Goal: Information Seeking & Learning: Learn about a topic

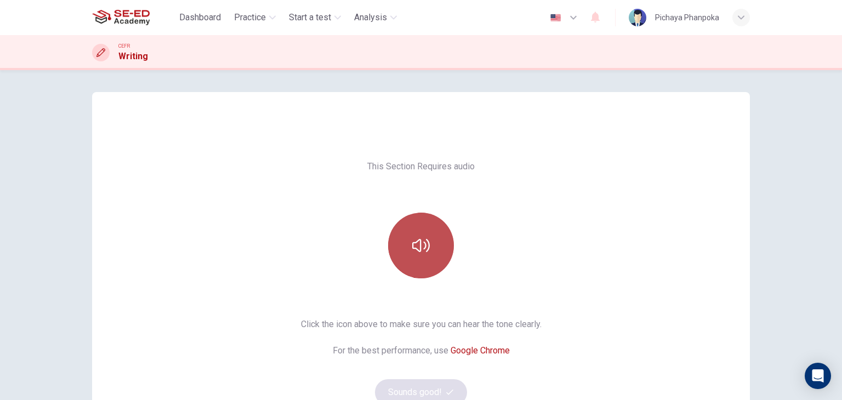
click at [427, 240] on icon "button" at bounding box center [421, 246] width 18 height 18
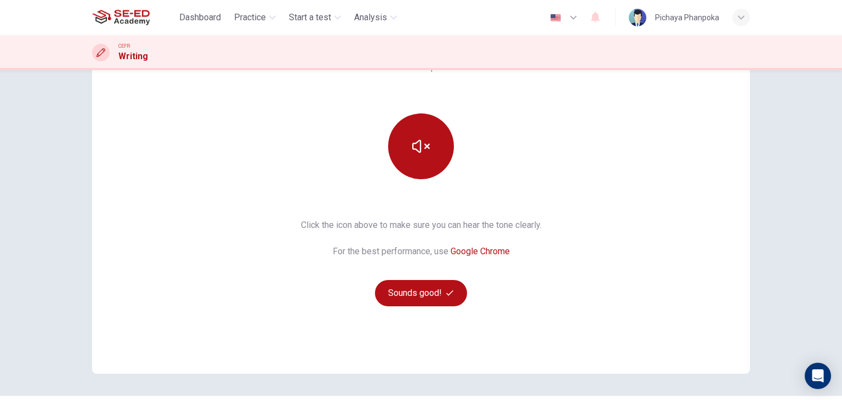
scroll to position [130, 0]
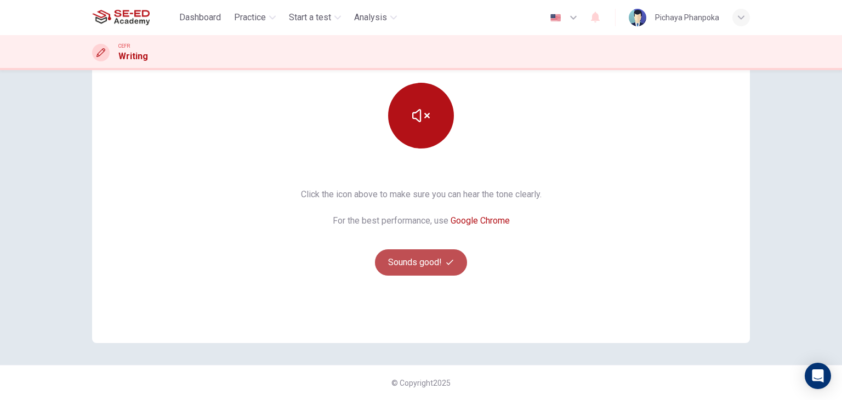
click at [393, 254] on button "Sounds good!" at bounding box center [421, 262] width 92 height 26
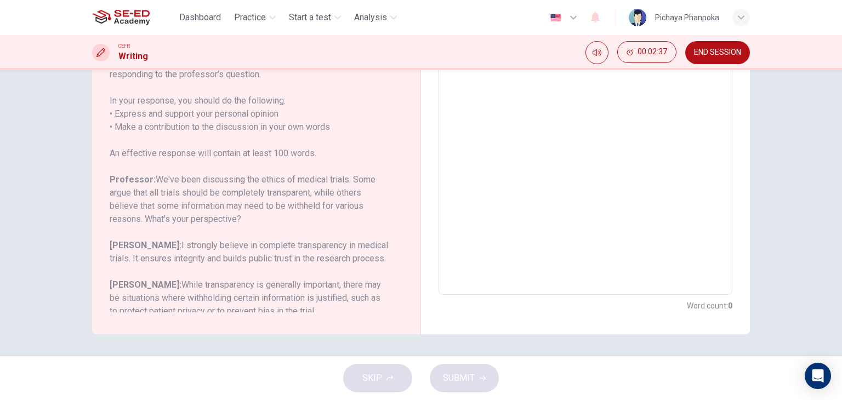
scroll to position [108, 0]
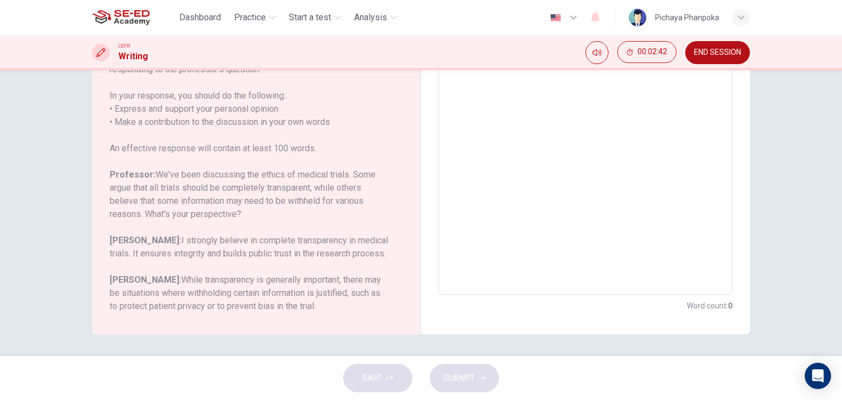
drag, startPoint x: 107, startPoint y: 175, endPoint x: 317, endPoint y: 303, distance: 246.1
click at [317, 303] on div "Question Your professor is teaching a class on Health Sciences. Write a post re…" at bounding box center [250, 175] width 280 height 276
drag, startPoint x: 842, startPoint y: 388, endPoint x: 818, endPoint y: 280, distance: 110.0
click at [818, 280] on div "Dashboard Practice Start a test Analysis English en ​ Pichaya Phanpoka CEFR Wri…" at bounding box center [421, 200] width 842 height 400
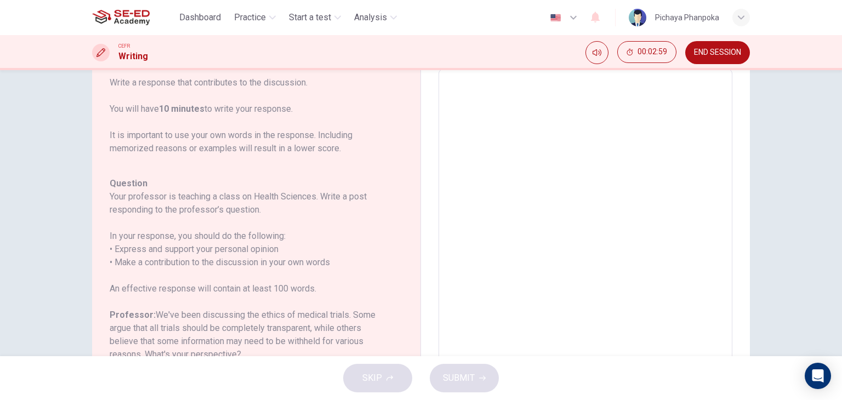
scroll to position [0, 0]
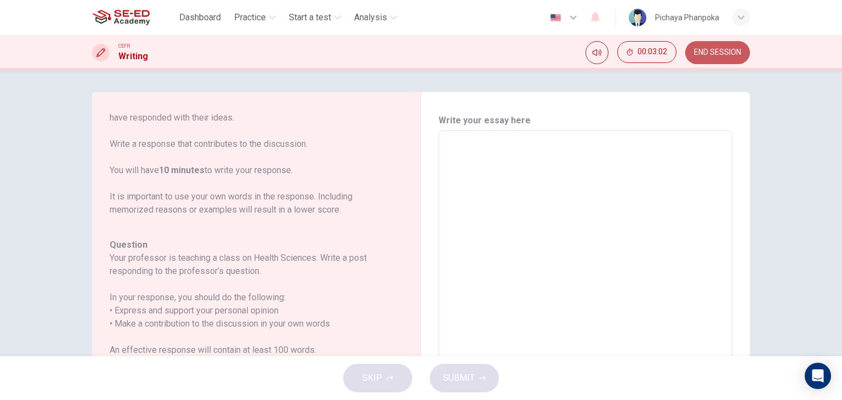
click at [722, 43] on button "END SESSION" at bounding box center [717, 52] width 65 height 23
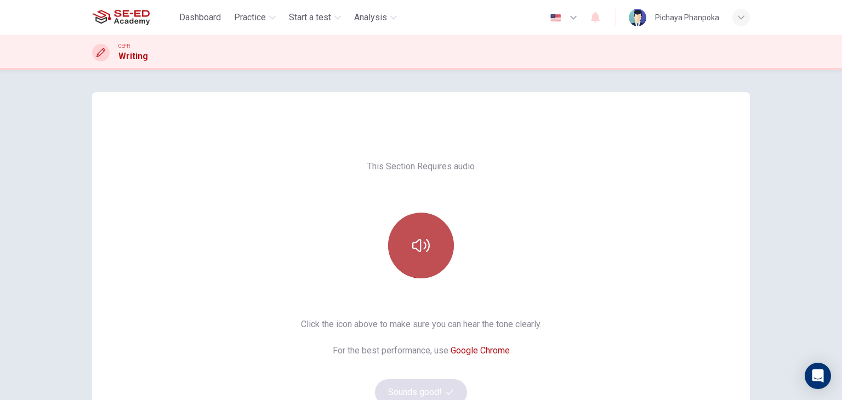
click at [429, 253] on button "button" at bounding box center [421, 246] width 66 height 66
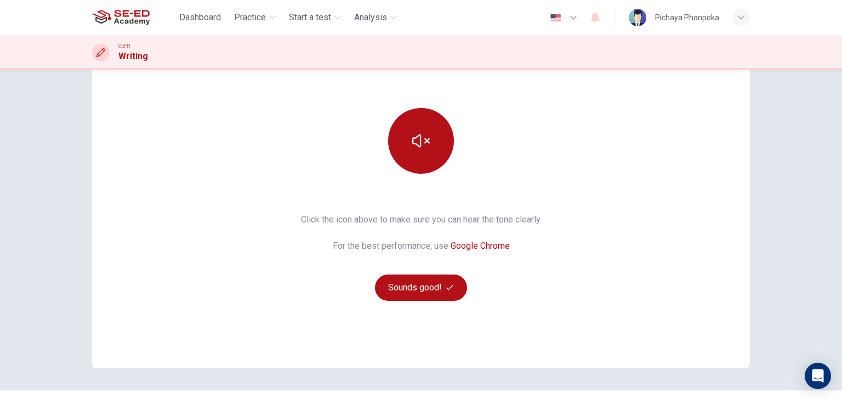
scroll to position [130, 0]
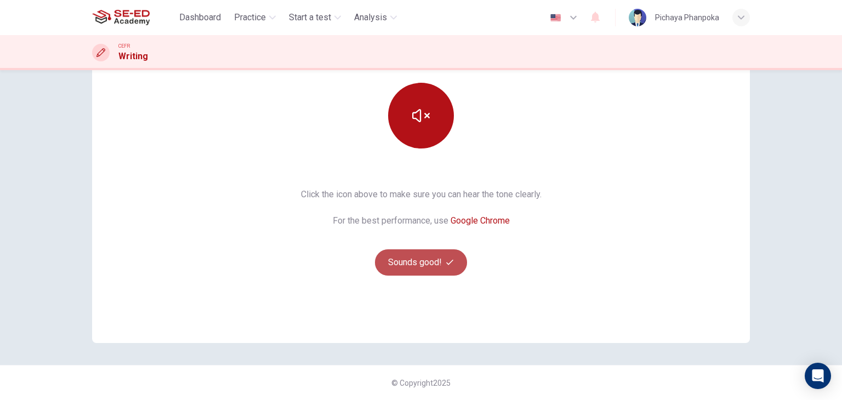
click at [386, 263] on button "Sounds good!" at bounding box center [421, 262] width 92 height 26
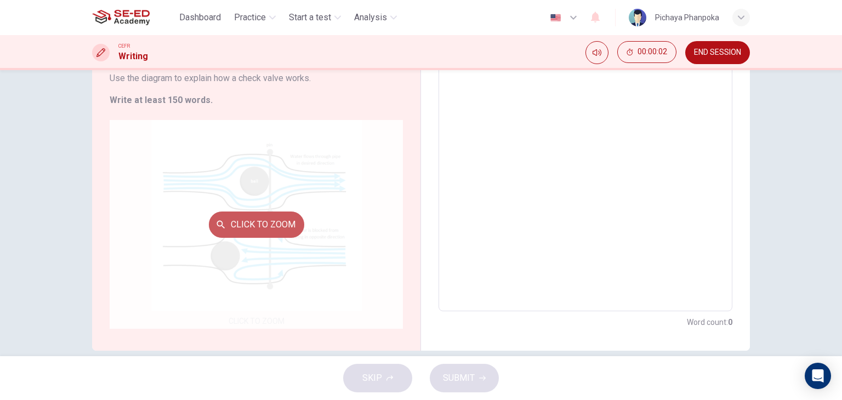
click at [270, 226] on button "Click to Zoom" at bounding box center [256, 225] width 95 height 26
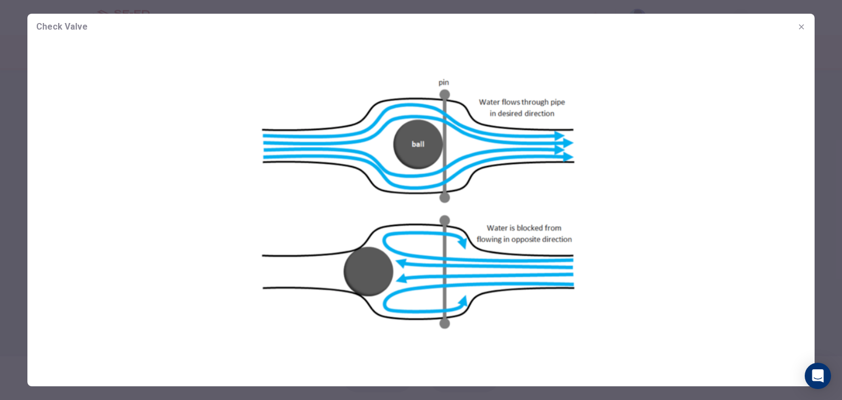
click at [53, 29] on span "Check Valve" at bounding box center [62, 26] width 52 height 13
click at [802, 29] on icon "button" at bounding box center [801, 26] width 9 height 9
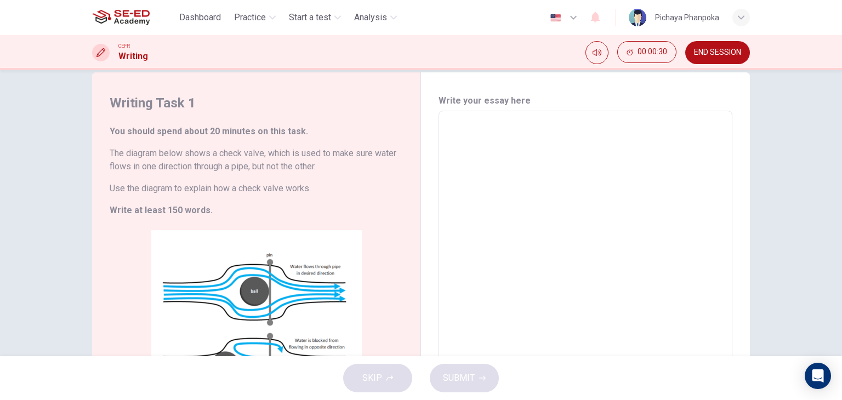
scroll to position [19, 0]
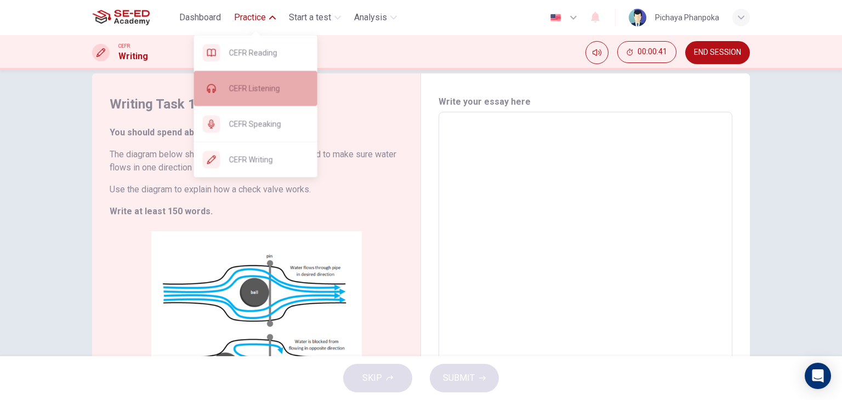
click at [246, 86] on span "CEFR Listening" at bounding box center [269, 88] width 80 height 13
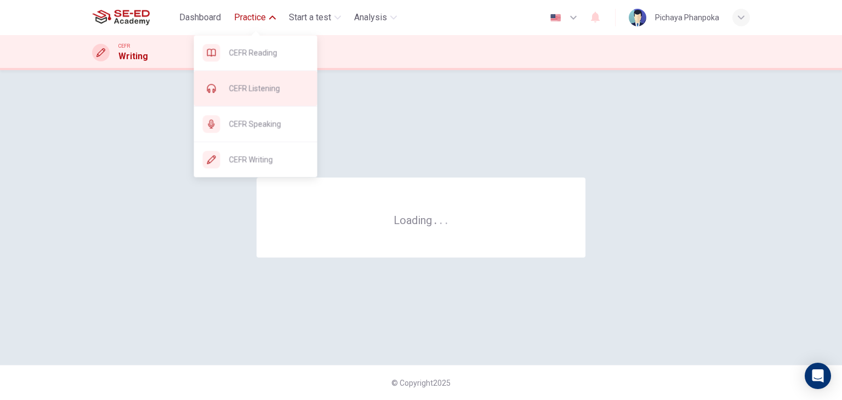
scroll to position [0, 0]
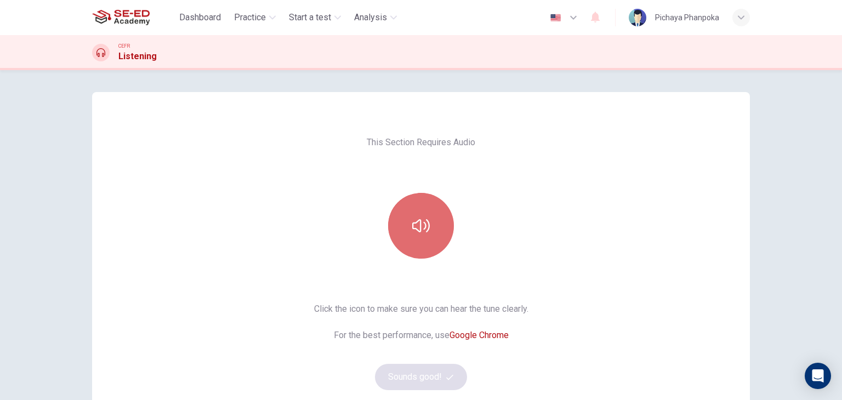
click at [418, 225] on icon "button" at bounding box center [421, 225] width 18 height 13
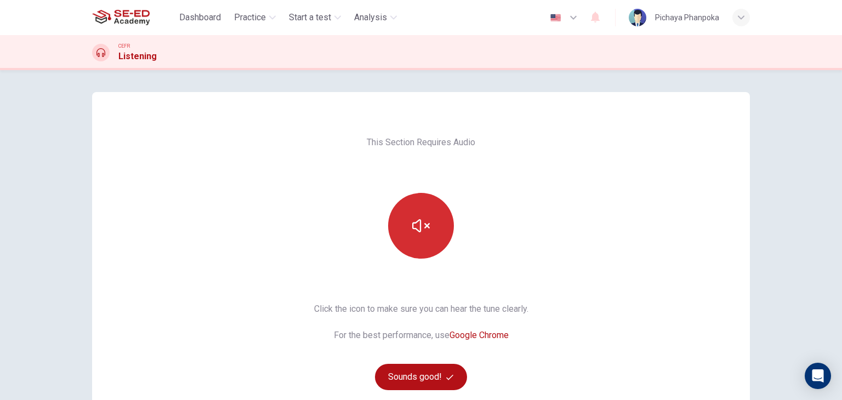
scroll to position [130, 0]
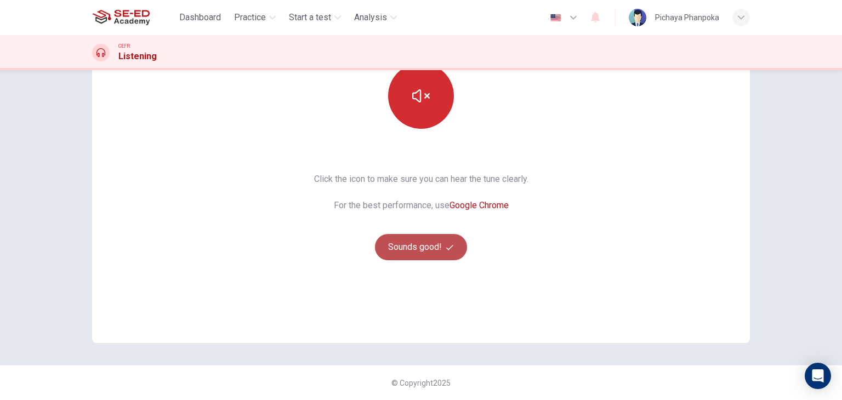
click at [423, 246] on button "Sounds good!" at bounding box center [421, 247] width 92 height 26
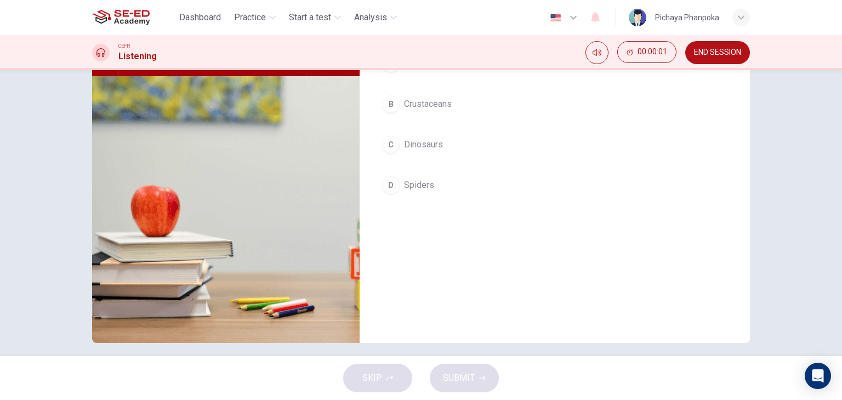
scroll to position [0, 0]
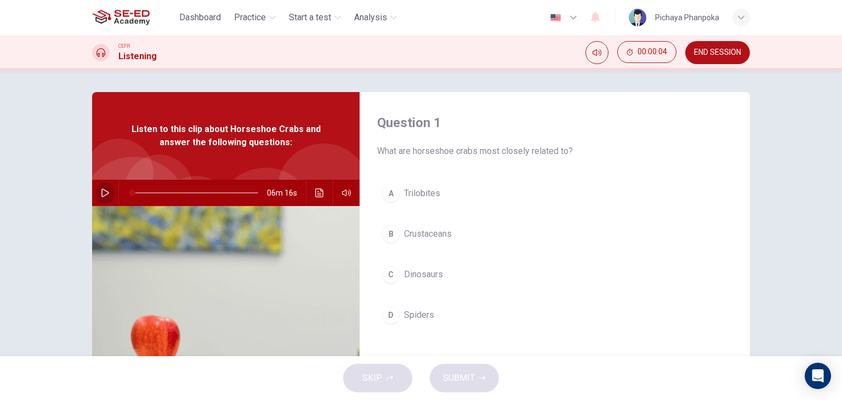
click at [105, 195] on icon "button" at bounding box center [105, 193] width 9 height 9
click at [546, 101] on div "Question 1 What are horseshoe crabs most closely related to? A Trilobites B Cru…" at bounding box center [555, 282] width 390 height 381
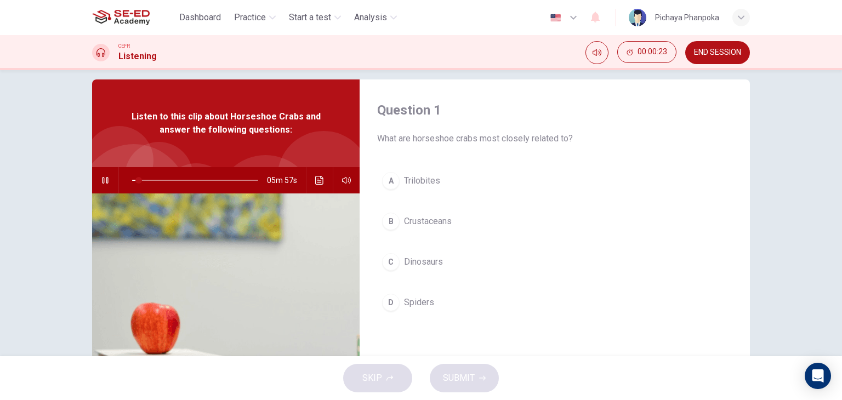
scroll to position [12, 0]
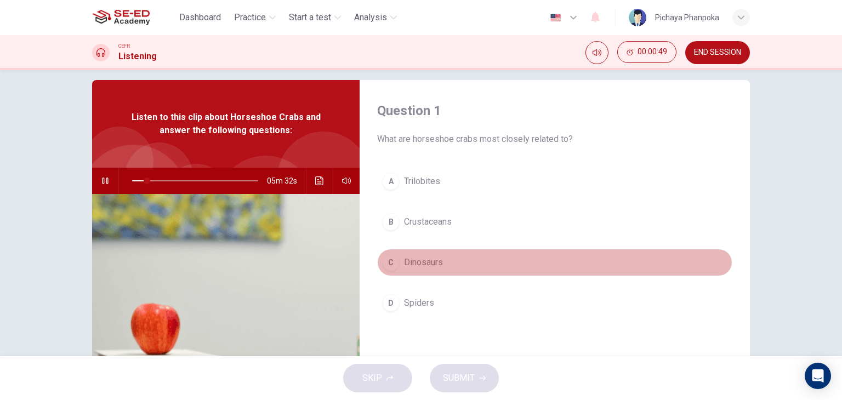
click at [412, 264] on span "Dinosaurs" at bounding box center [423, 262] width 39 height 13
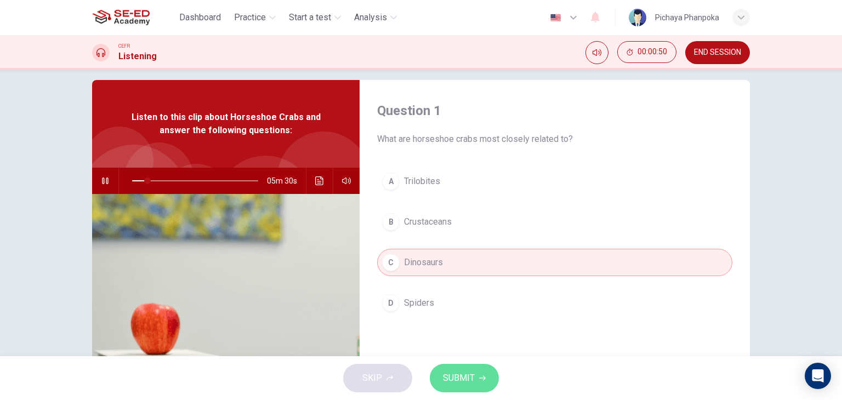
click at [446, 374] on span "SUBMIT" at bounding box center [459, 378] width 32 height 15
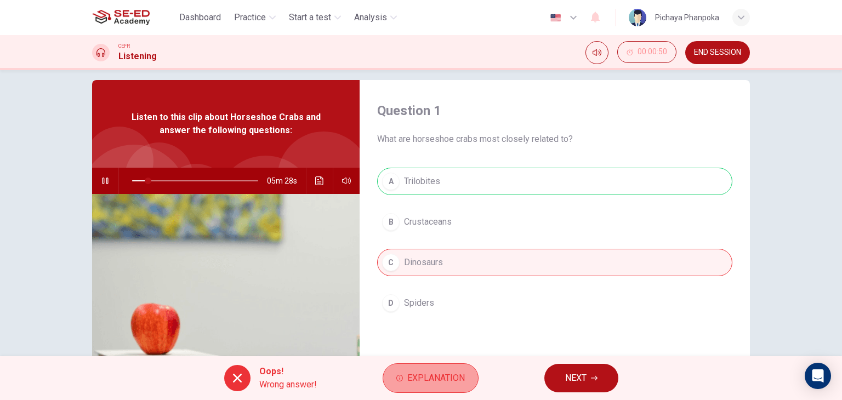
click at [459, 373] on span "Explanation" at bounding box center [436, 378] width 58 height 15
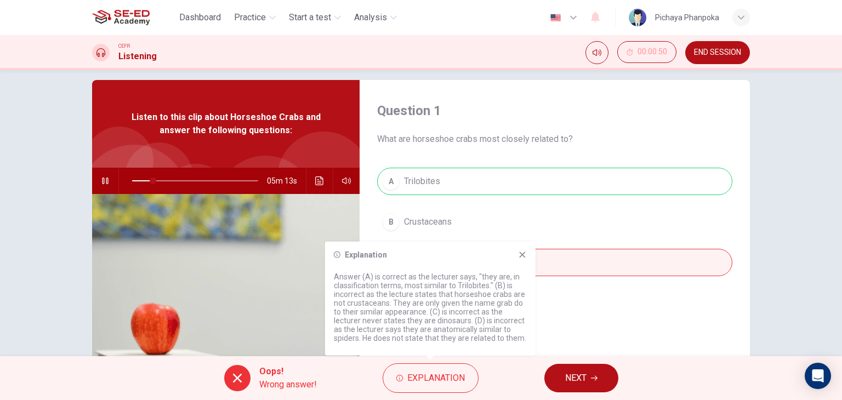
click at [523, 254] on icon at bounding box center [522, 255] width 6 height 6
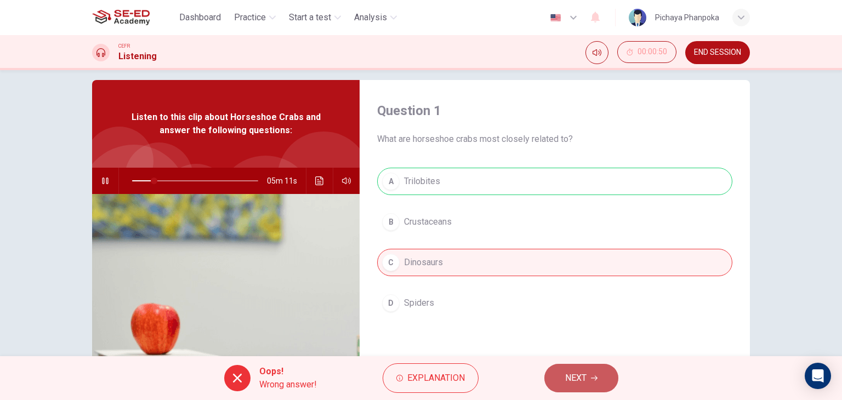
click at [558, 370] on button "NEXT" at bounding box center [581, 378] width 74 height 29
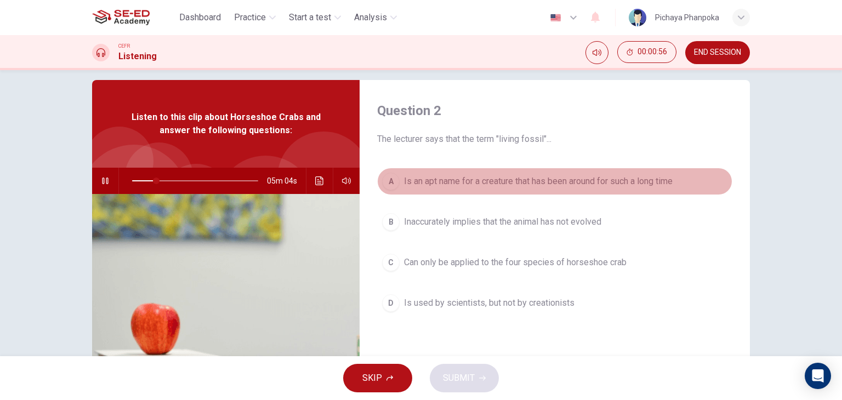
click at [534, 191] on button "A Is an apt name for a creature that has been around for such a long time" at bounding box center [554, 181] width 355 height 27
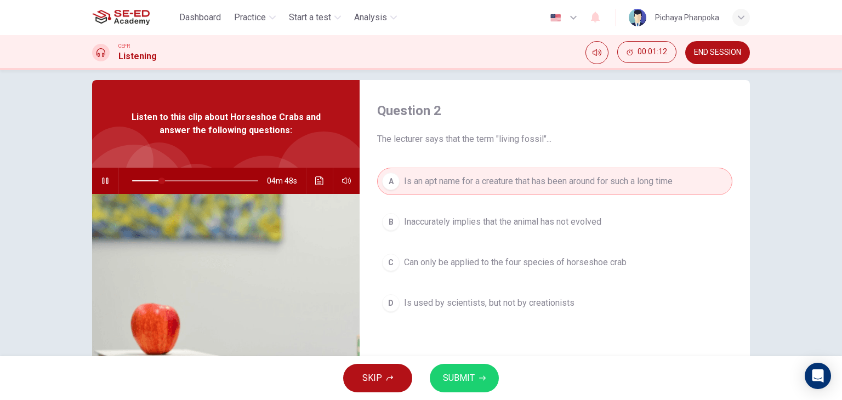
drag, startPoint x: 534, startPoint y: 191, endPoint x: 473, endPoint y: 376, distance: 194.6
click at [473, 376] on div "Dashboard Practice Start a test Analysis English en ​ Pichaya Phanpoka CEFR Lis…" at bounding box center [421, 200] width 842 height 400
click at [473, 376] on span "SUBMIT" at bounding box center [459, 378] width 32 height 15
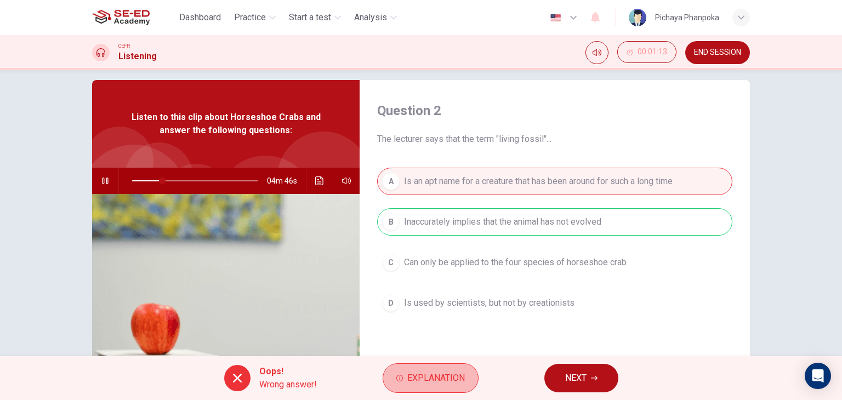
click at [473, 376] on button "Explanation" at bounding box center [431, 379] width 96 height 30
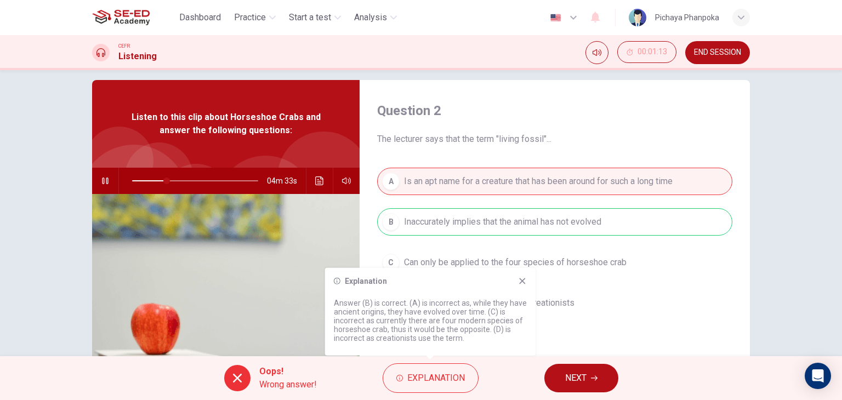
click at [523, 280] on icon at bounding box center [522, 281] width 6 height 6
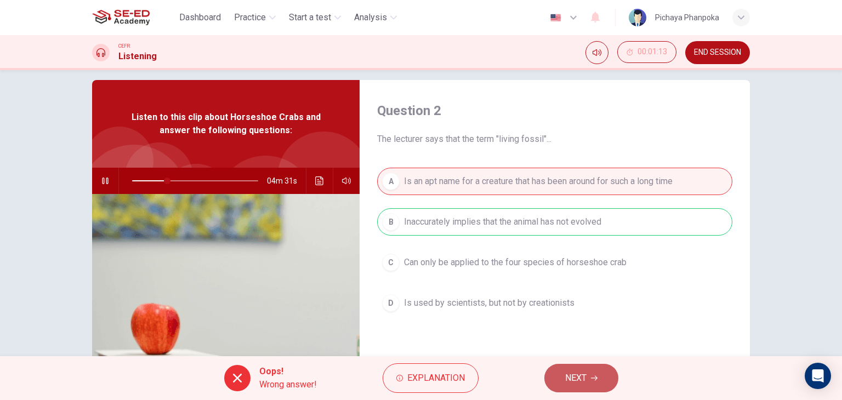
click at [565, 378] on span "NEXT" at bounding box center [575, 378] width 21 height 15
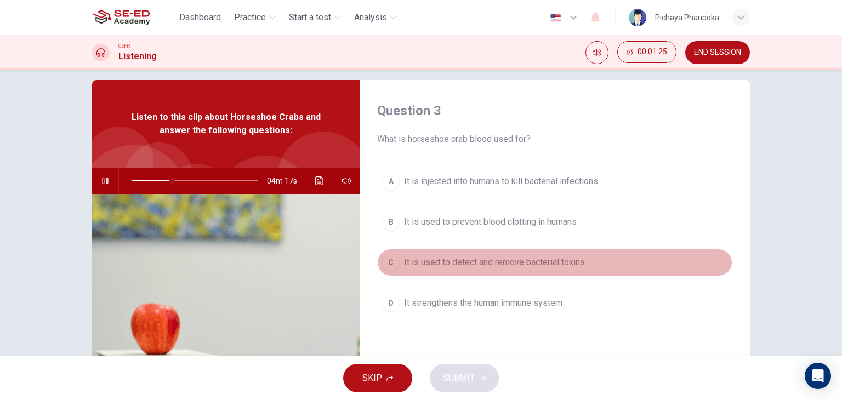
click at [570, 266] on span "It is used to detect and remove bacterial toxins" at bounding box center [494, 262] width 181 height 13
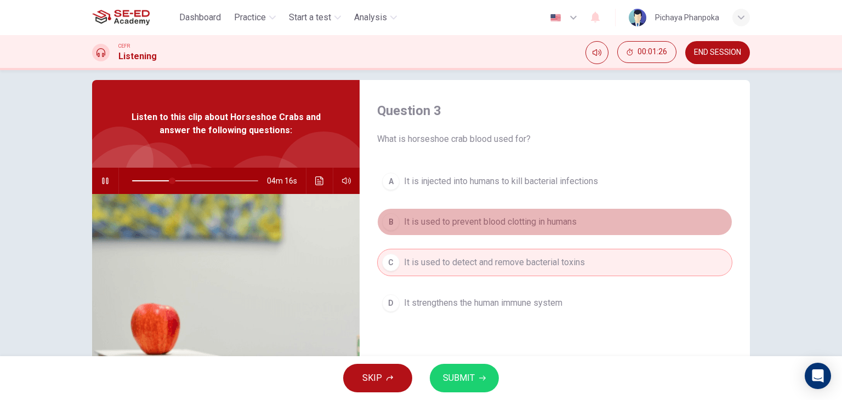
click at [558, 224] on span "It is used to prevent blood clotting in humans" at bounding box center [490, 221] width 173 height 13
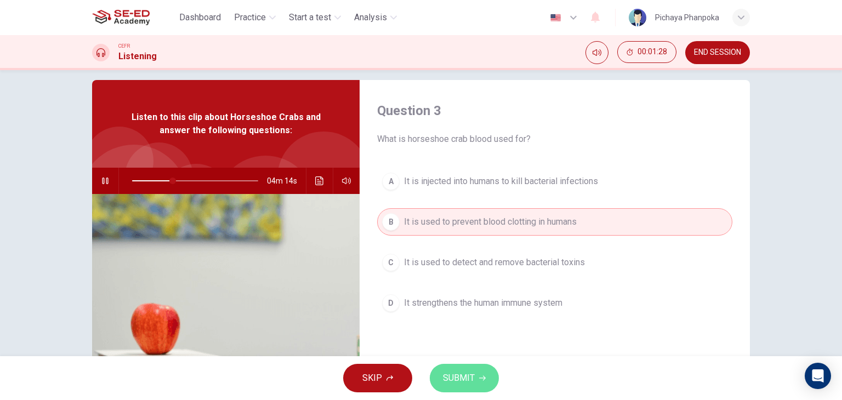
click at [467, 381] on span "SUBMIT" at bounding box center [459, 378] width 32 height 15
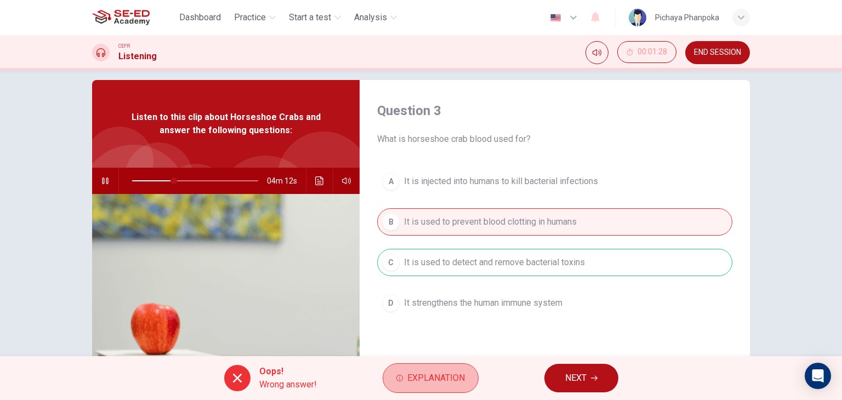
click at [467, 381] on button "Explanation" at bounding box center [431, 379] width 96 height 30
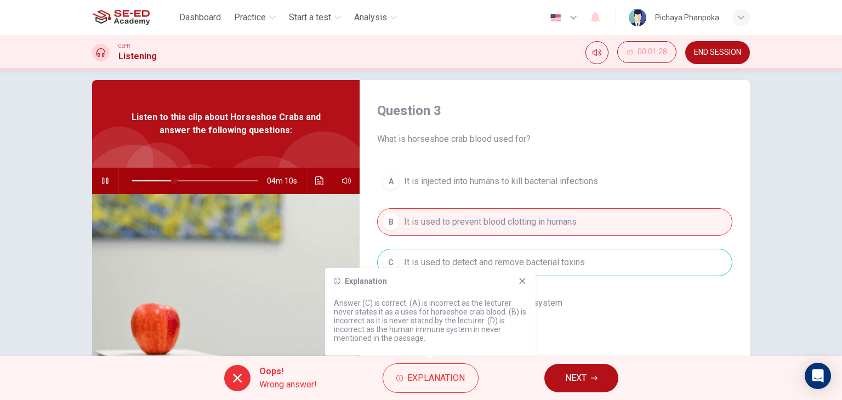
click at [523, 279] on icon at bounding box center [522, 281] width 9 height 9
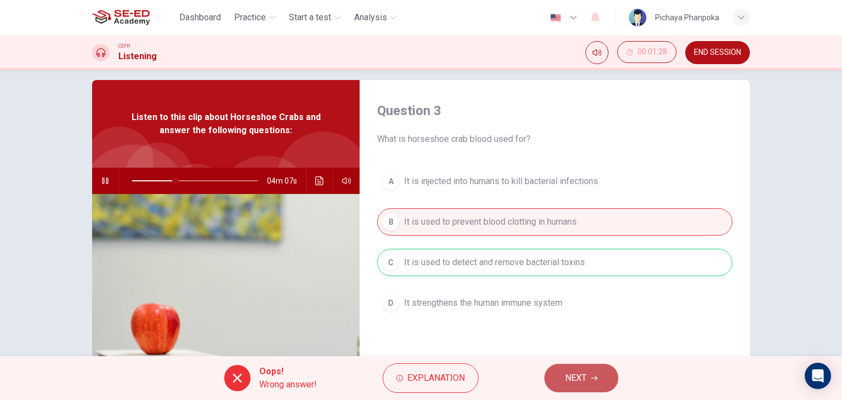
click at [575, 385] on span "NEXT" at bounding box center [575, 378] width 21 height 15
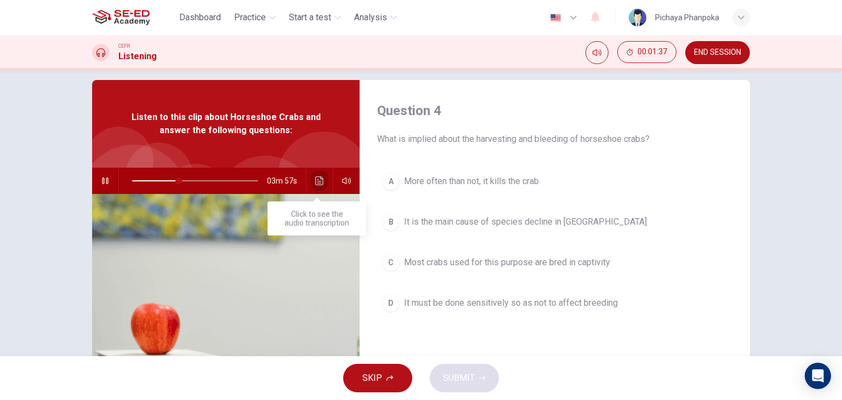
click at [311, 180] on button "Click to see the audio transcription" at bounding box center [320, 181] width 18 height 26
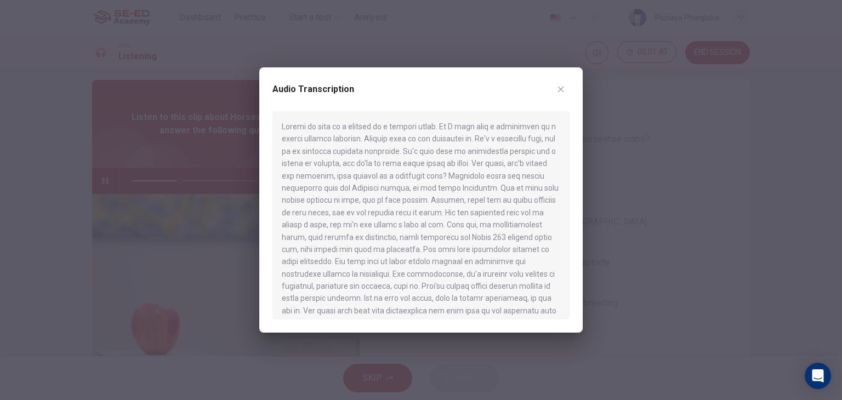
click at [558, 93] on icon "button" at bounding box center [561, 89] width 9 height 9
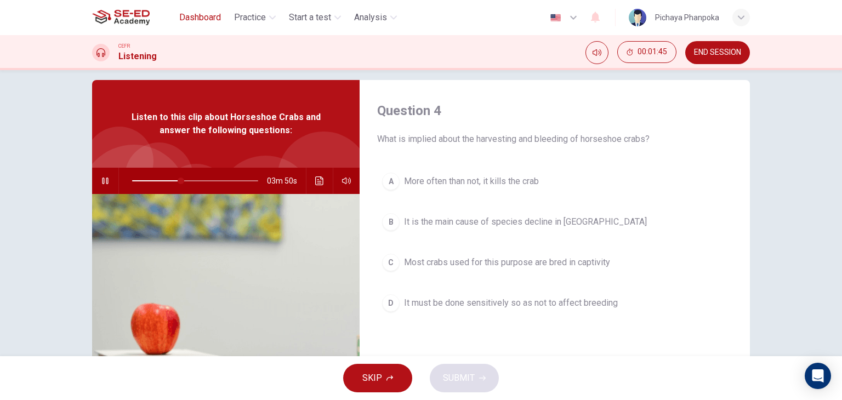
type input "39"
click at [204, 21] on span "Dashboard" at bounding box center [200, 17] width 42 height 13
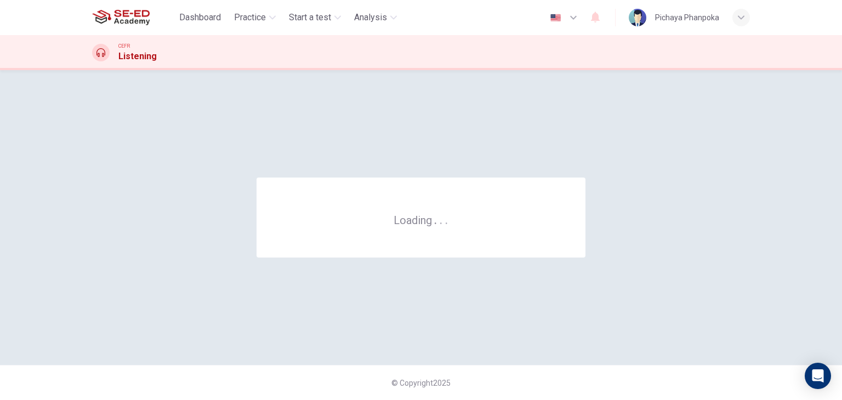
scroll to position [0, 0]
